Goal: Find specific page/section: Find specific page/section

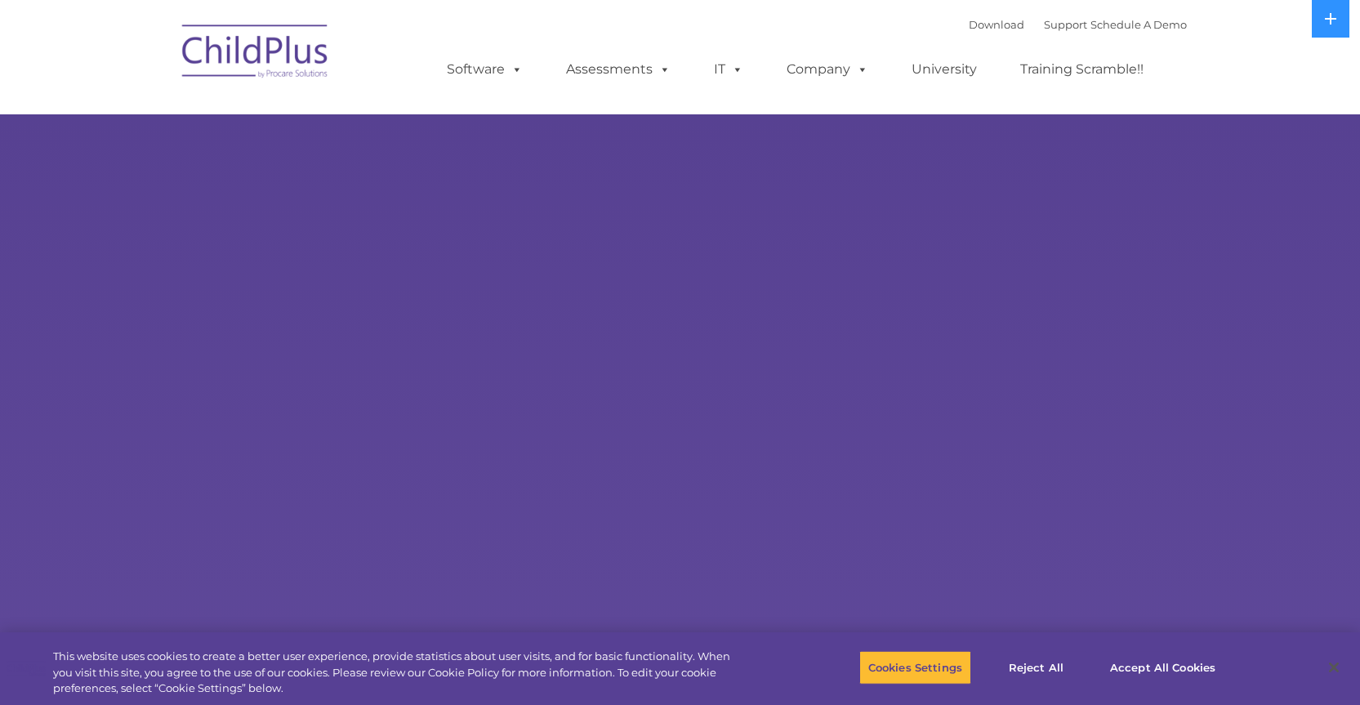
select select "MEDIUM"
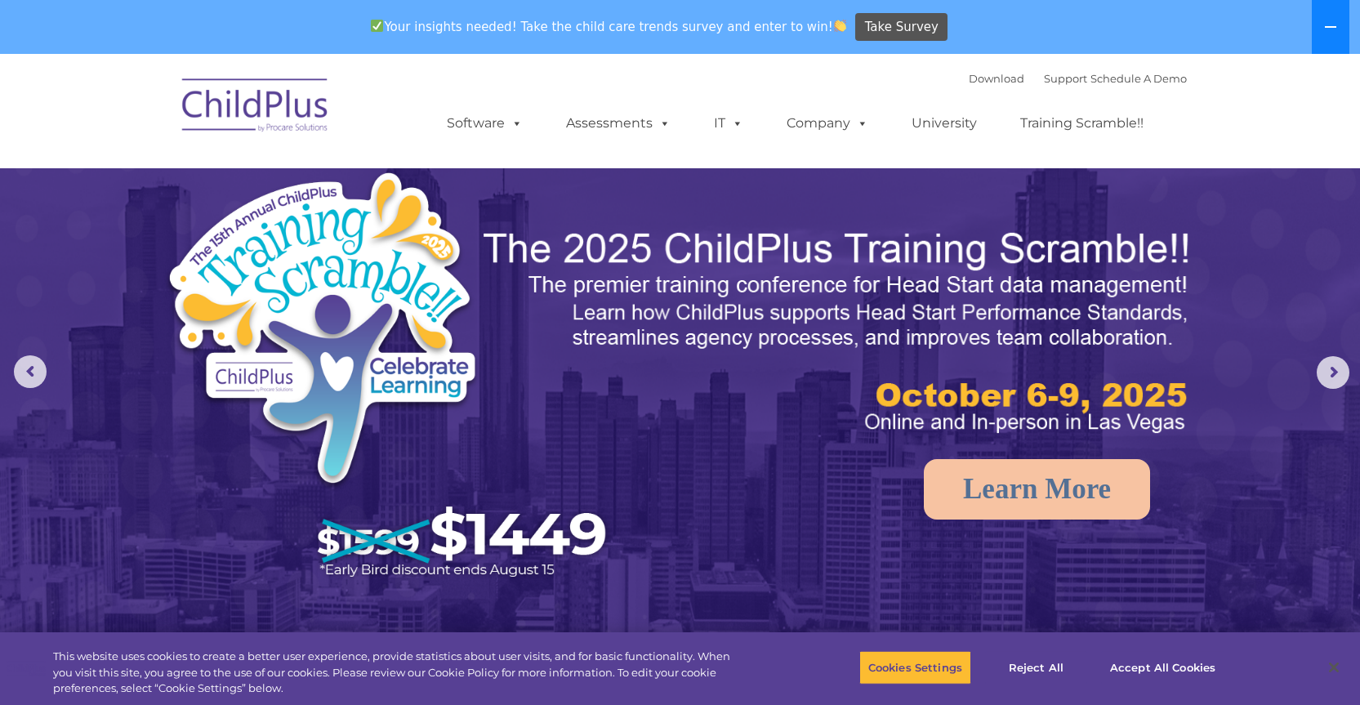
click at [1324, 24] on icon at bounding box center [1330, 26] width 13 height 13
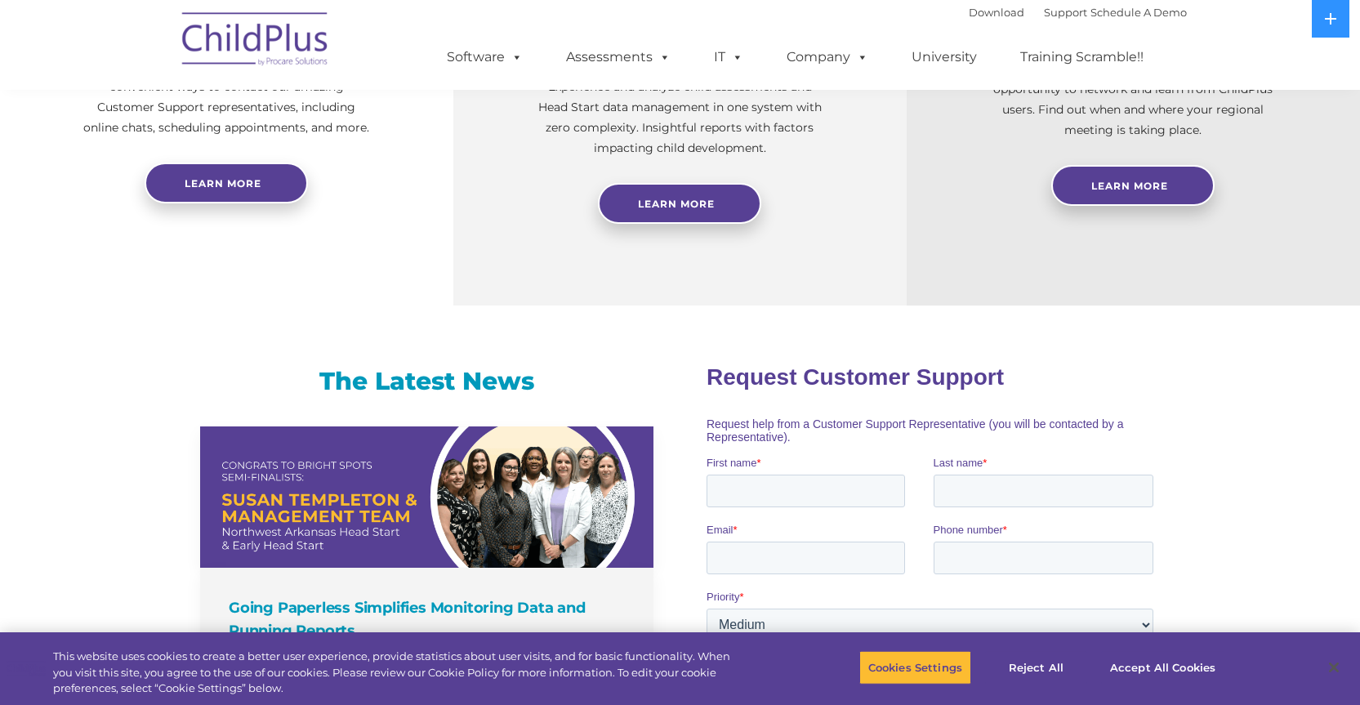
scroll to position [100, 0]
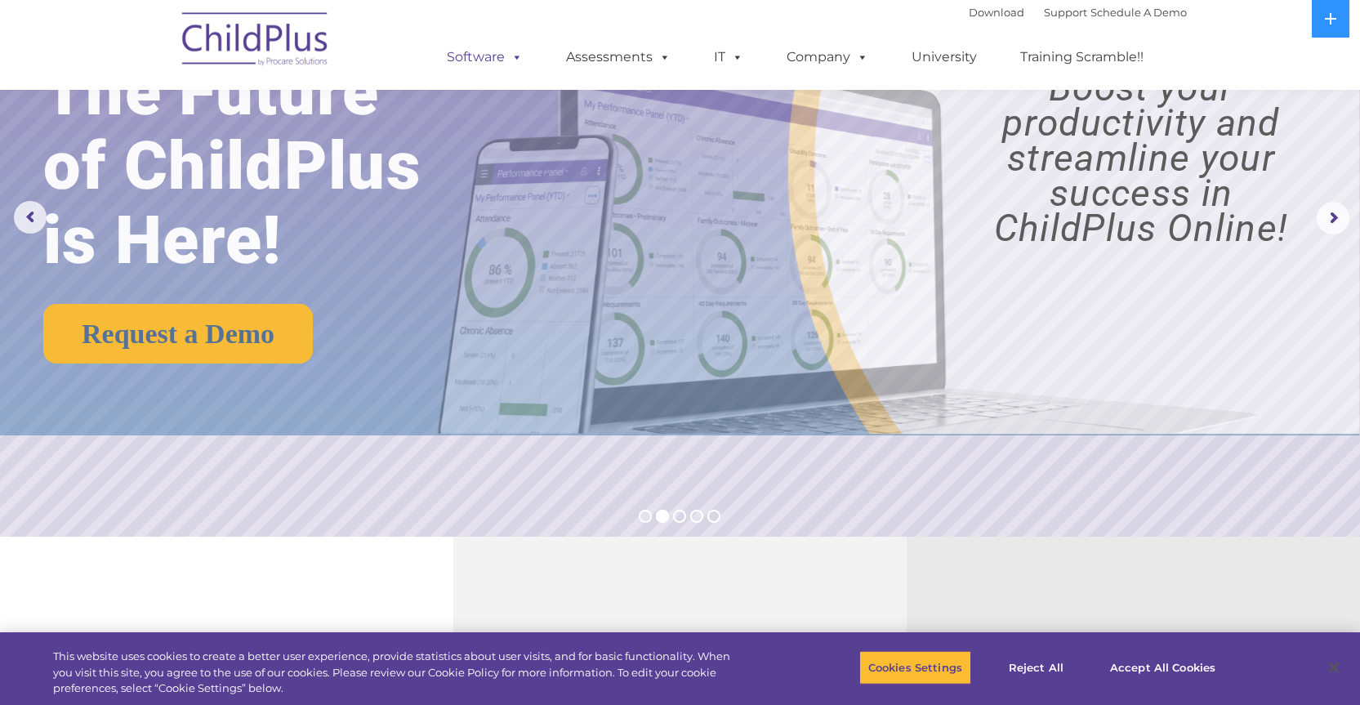
click at [512, 60] on span at bounding box center [514, 57] width 18 height 16
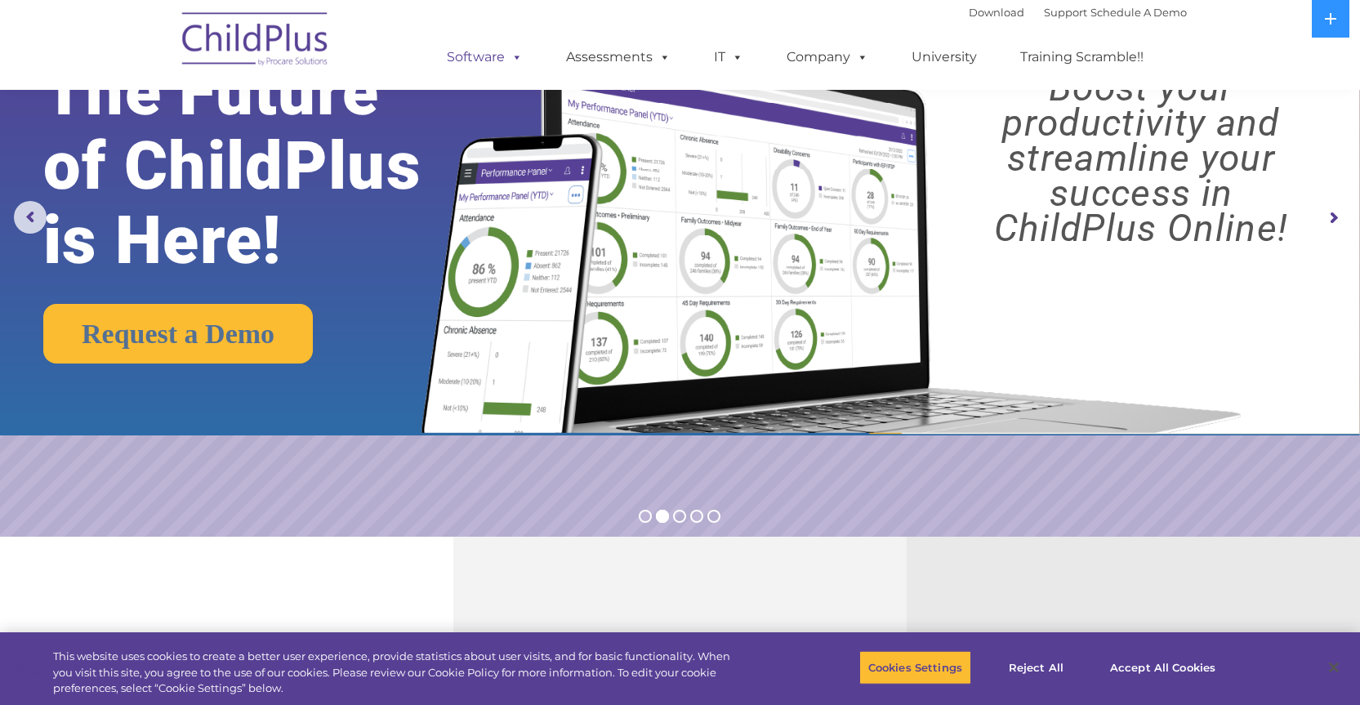
click at [512, 60] on span at bounding box center [514, 57] width 18 height 16
click at [597, 59] on link "Assessments" at bounding box center [618, 57] width 137 height 33
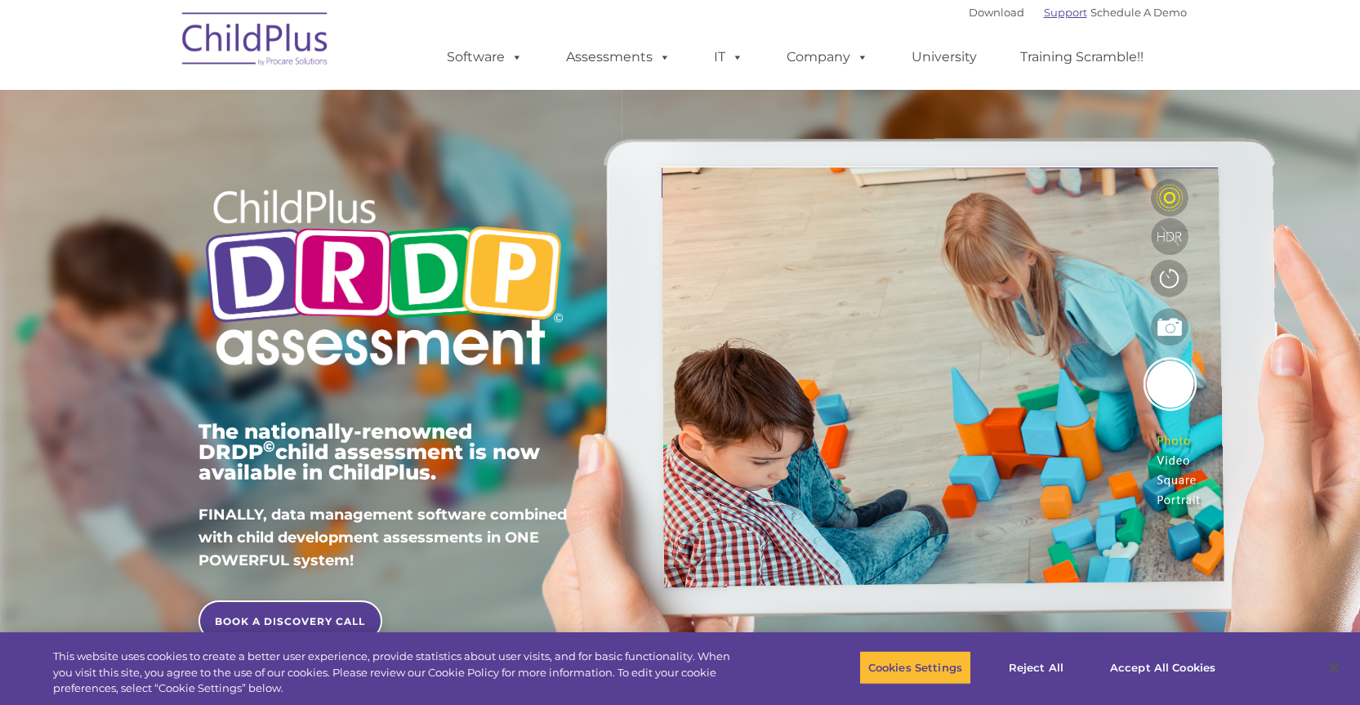
type input ""
click at [1039, 24] on div "Download Support | Schedule A Demo " at bounding box center [1077, 12] width 218 height 24
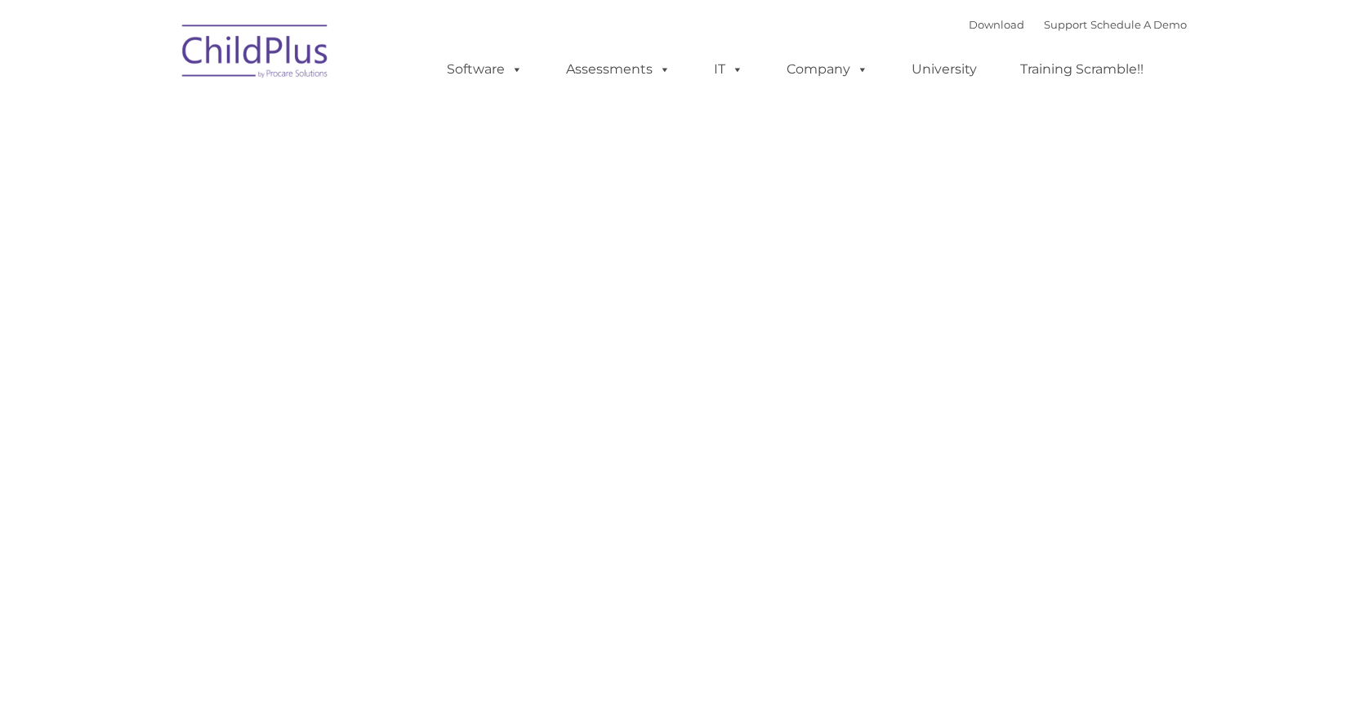
type input ""
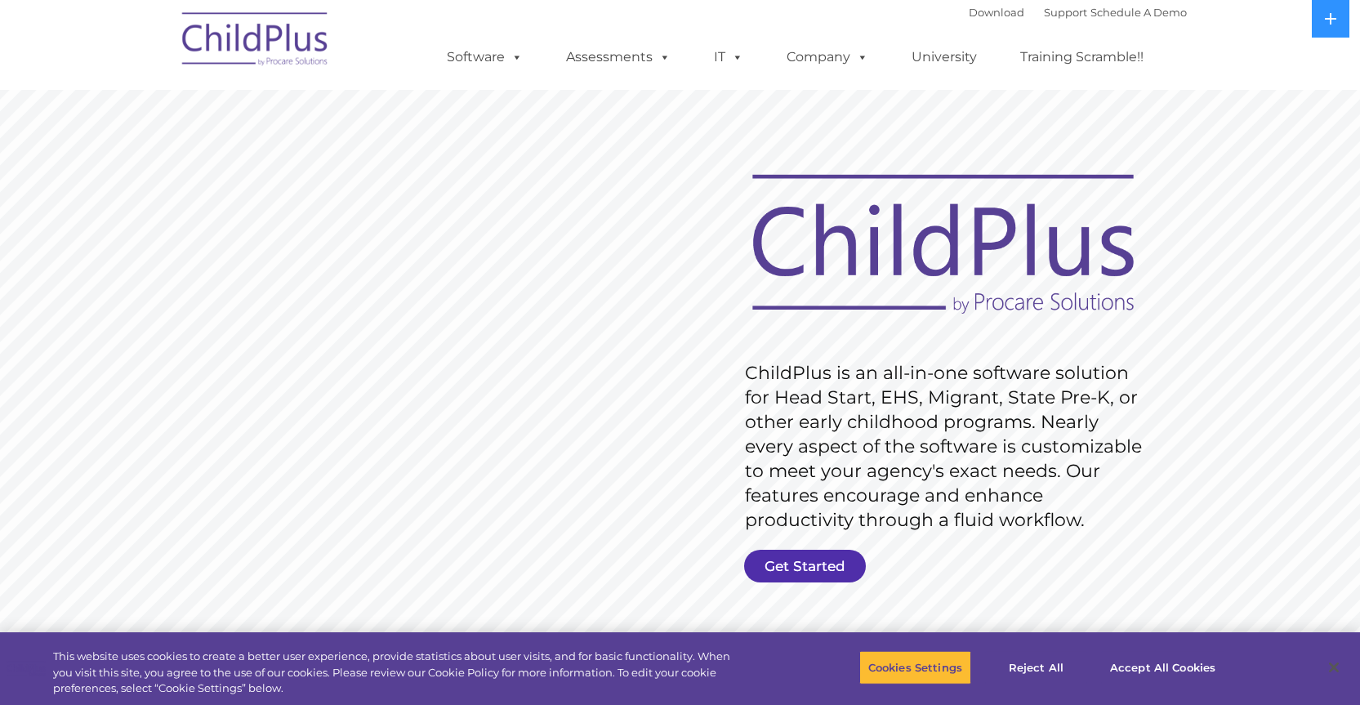
click at [813, 559] on link "Get Started" at bounding box center [805, 566] width 122 height 33
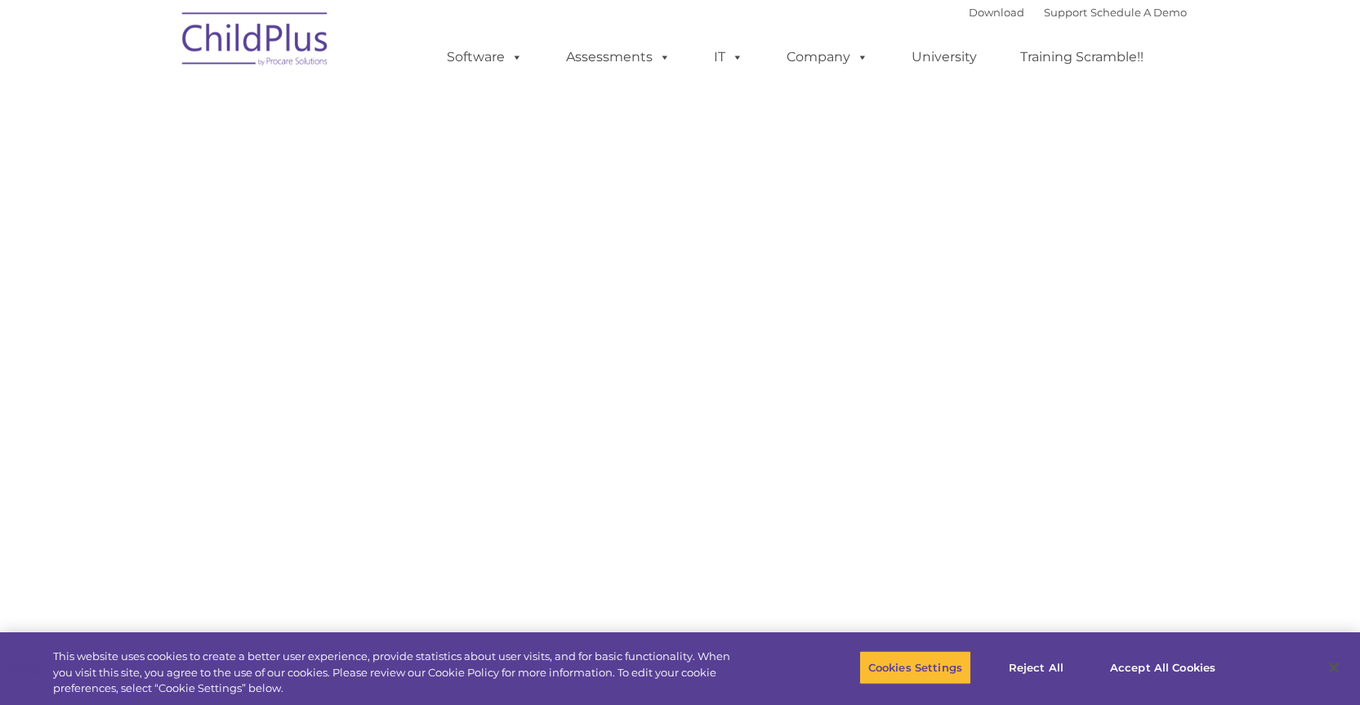
select select "MEDIUM"
